Goal: Navigation & Orientation: Understand site structure

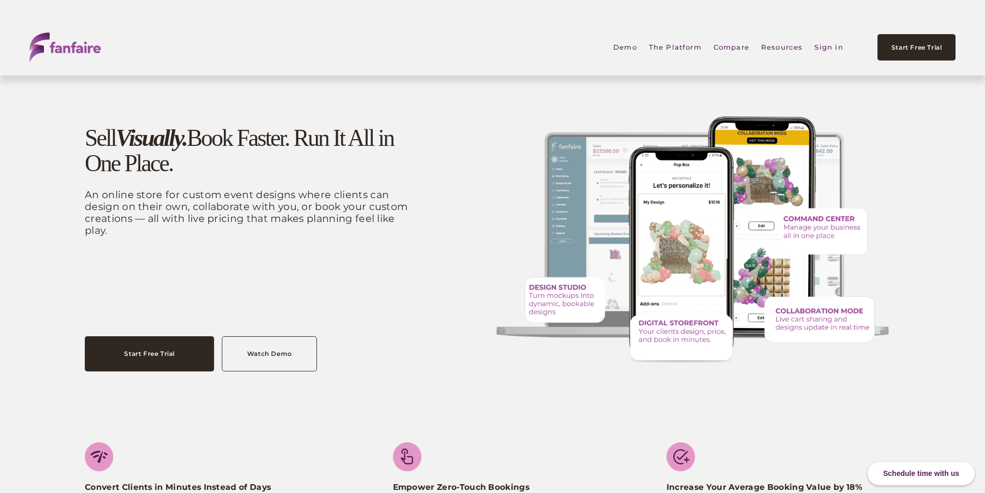
drag, startPoint x: 75, startPoint y: 263, endPoint x: 193, endPoint y: 222, distance: 124.6
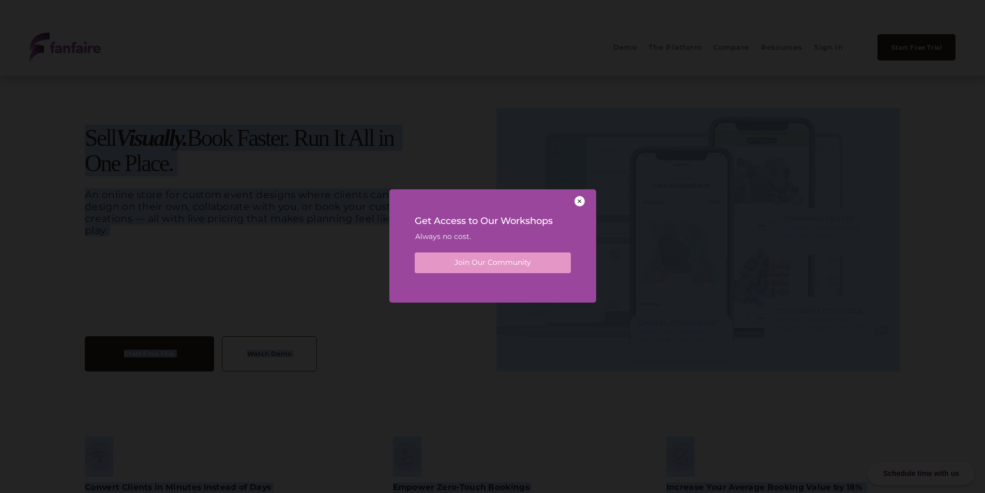
drag, startPoint x: 85, startPoint y: 136, endPoint x: 132, endPoint y: 236, distance: 110.8
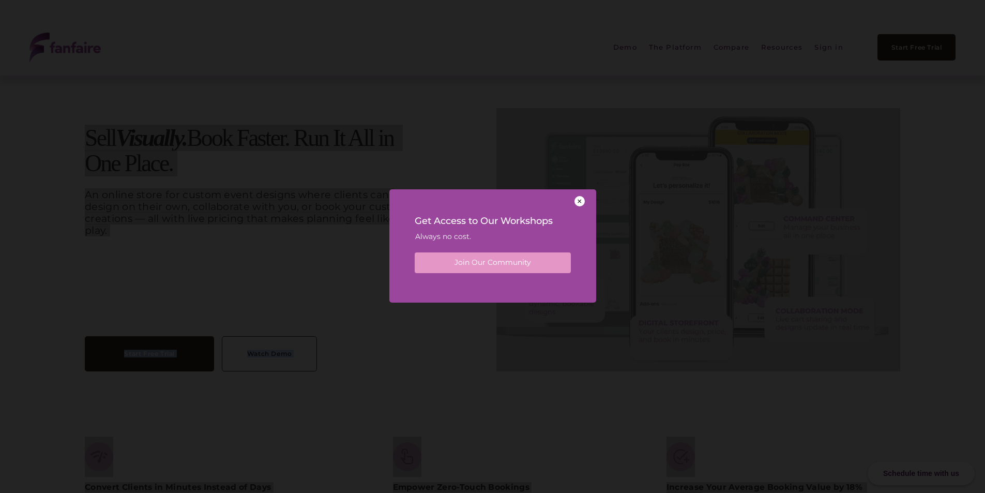
drag, startPoint x: 582, startPoint y: 202, endPoint x: 253, endPoint y: 188, distance: 328.6
click at [582, 202] on div at bounding box center [579, 201] width 10 height 10
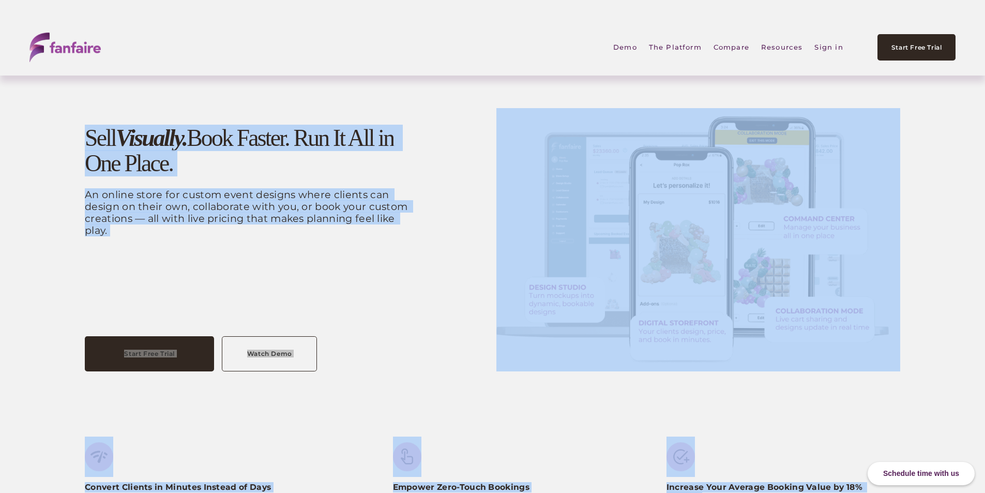
click at [342, 266] on div "Sell Visually. Book Faster. Run It All in One Place. An online store for custom…" at bounding box center [252, 222] width 335 height 193
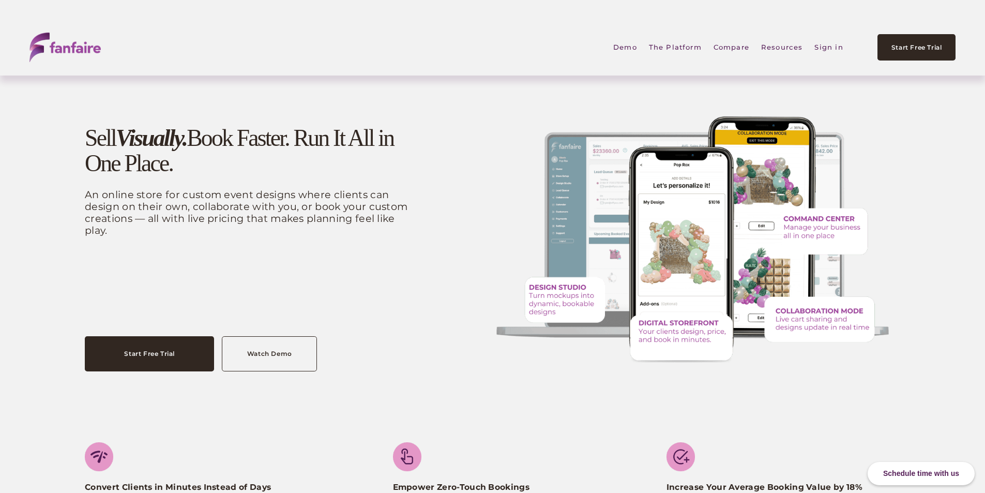
click at [312, 276] on div "Sell Visually. Book Faster. Run It All in One Place. An online store for custom…" at bounding box center [252, 222] width 335 height 193
click at [625, 46] on link "Demo" at bounding box center [625, 47] width 24 height 23
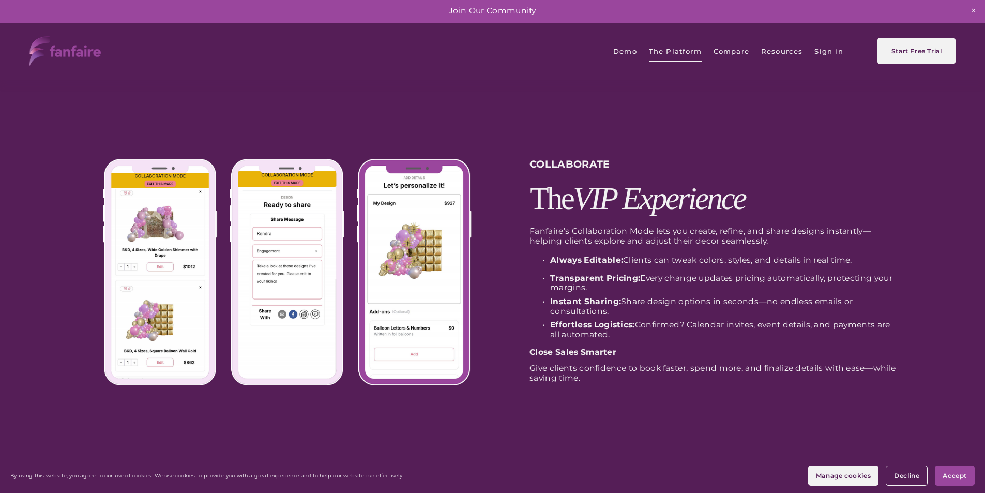
click at [0, 0] on span "Digital Storefront" at bounding box center [0, 0] width 0 height 0
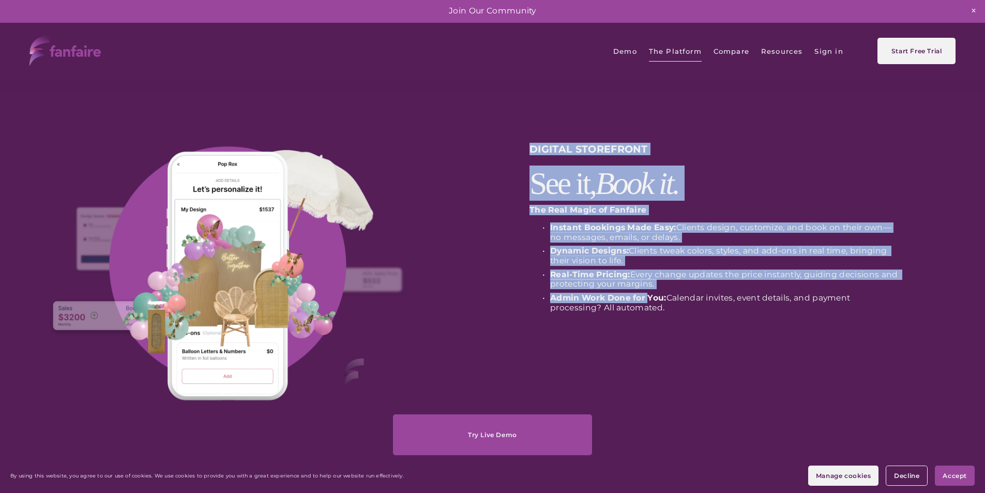
drag, startPoint x: 515, startPoint y: 145, endPoint x: 730, endPoint y: 314, distance: 273.6
click at [730, 314] on div "DIGITAL STOREFRONT See it, Book it. The Real Magic of Fanfaire Instant Bookings…" at bounding box center [492, 283] width 985 height 342
click at [0, 0] on span "Collaborate" at bounding box center [0, 0] width 0 height 0
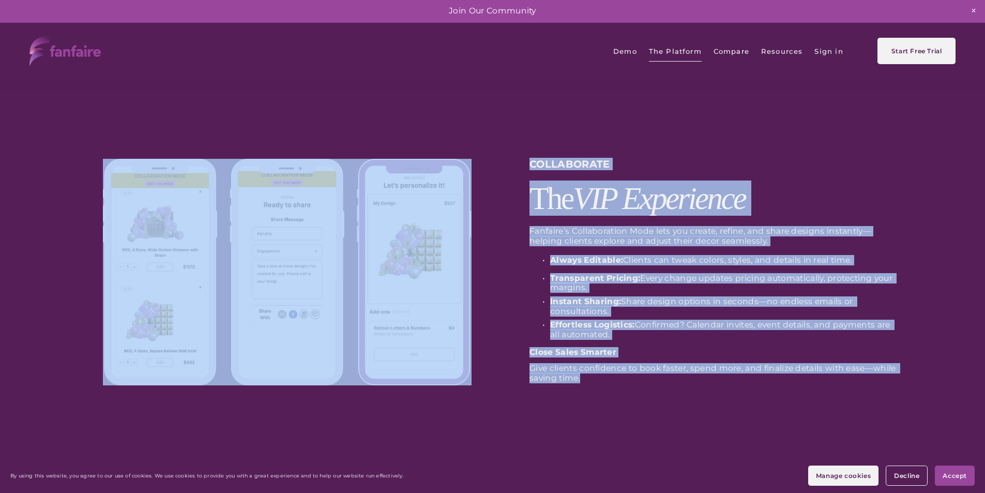
drag, startPoint x: 520, startPoint y: 163, endPoint x: 595, endPoint y: 379, distance: 227.8
click at [595, 379] on div "COLLABORATE The VIP Experience Fanfaire’s Collaboration Mode lets you create, r…" at bounding box center [492, 306] width 985 height 389
copy div "COLLABORATE The VIP Experience Fanfaire’s Collaboration Mode lets you create, r…"
click at [677, 56] on span "The Platform" at bounding box center [675, 51] width 53 height 22
click at [0, 0] on span "Command Center" at bounding box center [0, 0] width 0 height 0
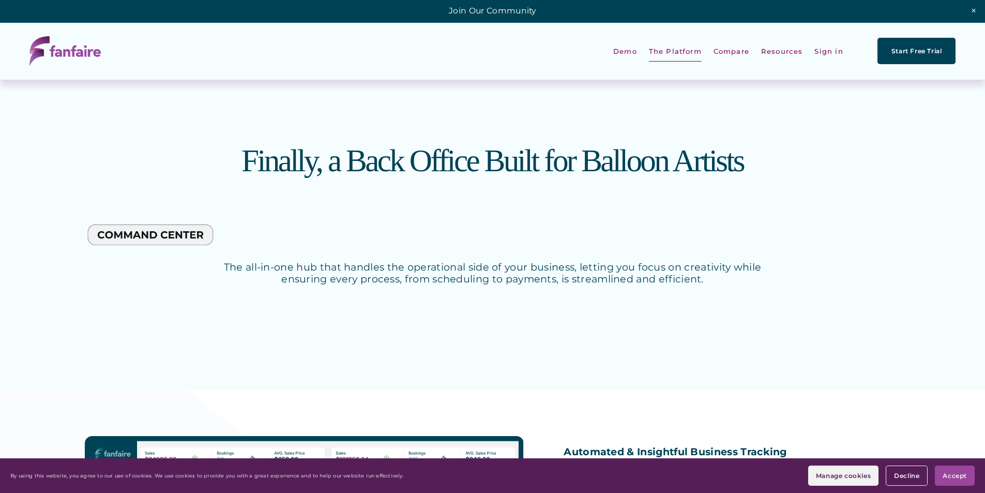
click at [0, 0] on span "Design Studio" at bounding box center [0, 0] width 0 height 0
